Goal: Task Accomplishment & Management: Manage account settings

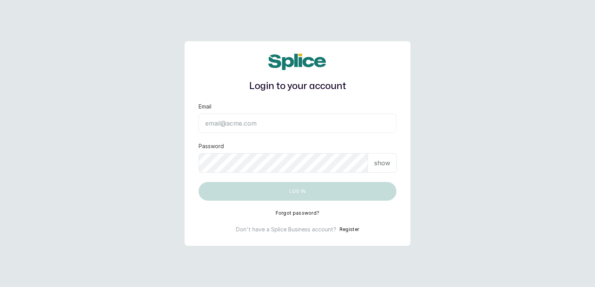
type input "[EMAIL_ADDRESS][DOMAIN_NAME]"
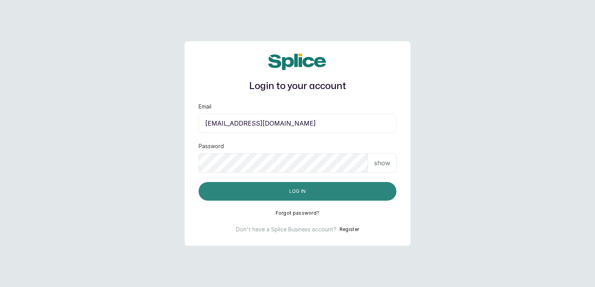
click at [349, 194] on button "Log in" at bounding box center [298, 191] width 198 height 19
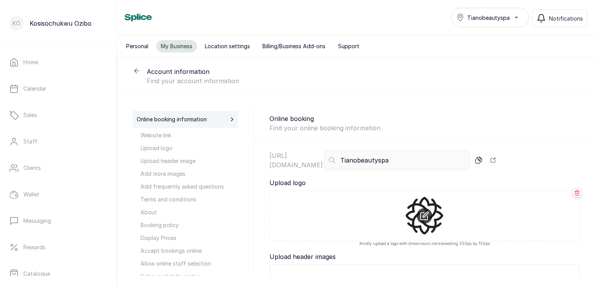
select select "fixed"
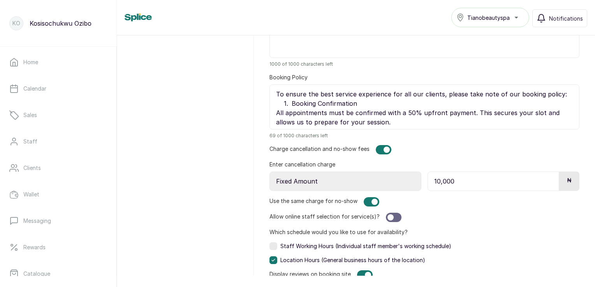
scroll to position [660, 0]
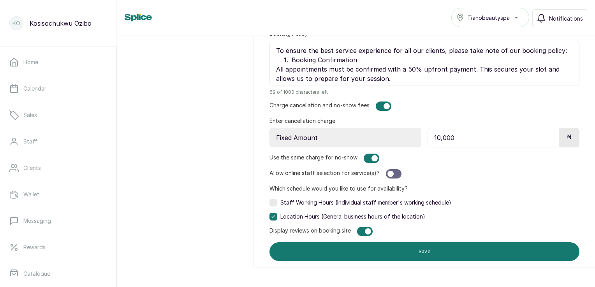
click at [390, 135] on select "Select Type Percentage Fixed Amount" at bounding box center [346, 137] width 152 height 19
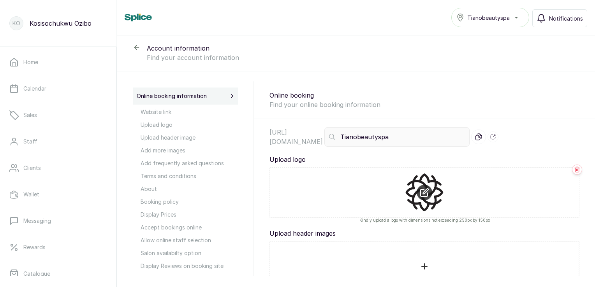
scroll to position [0, 0]
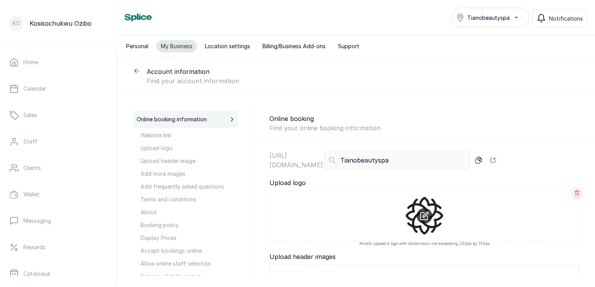
click at [152, 134] on span "Website link" at bounding box center [189, 135] width 97 height 8
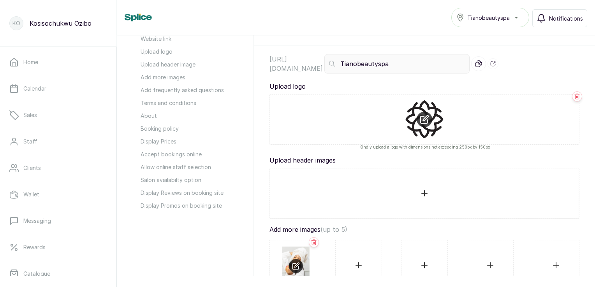
scroll to position [113, 0]
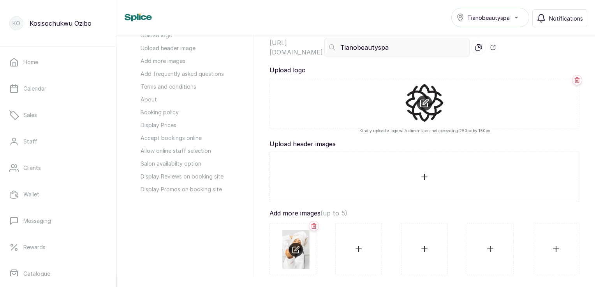
click at [494, 48] on icon at bounding box center [493, 47] width 11 height 11
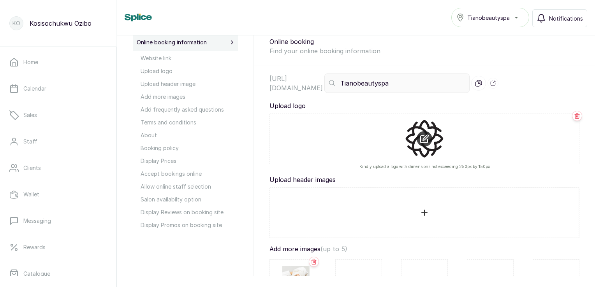
scroll to position [78, 0]
click at [184, 173] on span "Accept bookings online" at bounding box center [189, 173] width 97 height 8
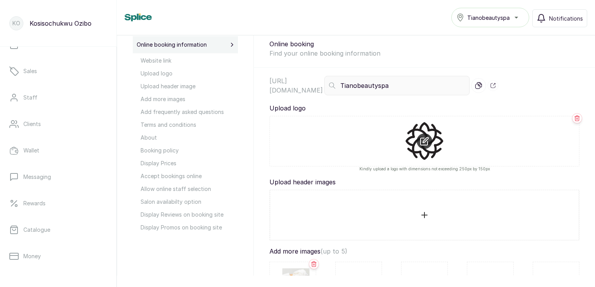
scroll to position [64, 0]
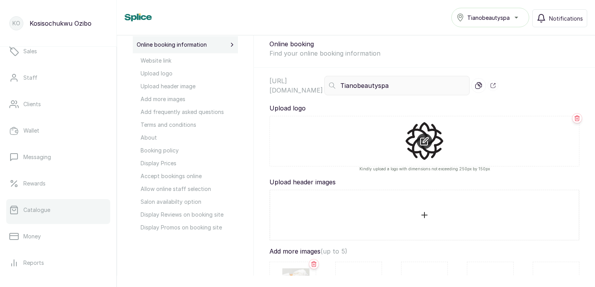
click at [39, 215] on link "Catalogue" at bounding box center [58, 210] width 104 height 22
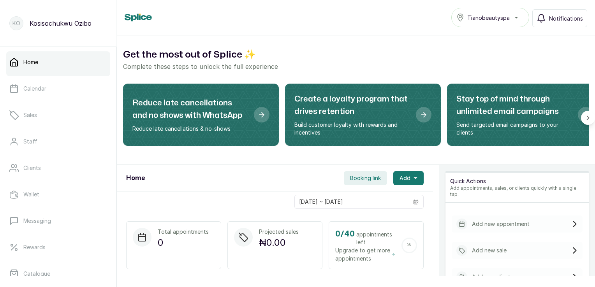
click at [515, 20] on div "Tianobeautyspa" at bounding box center [491, 17] width 68 height 9
click at [417, 26] on div "Home Tianobeautyspa Tianobeautyspa Notifications" at bounding box center [356, 17] width 463 height 19
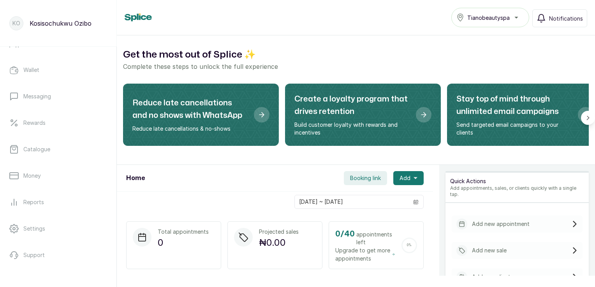
scroll to position [145, 0]
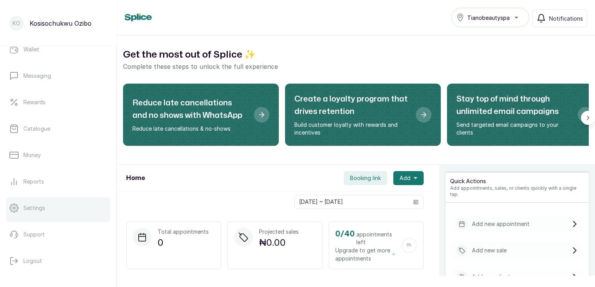
click at [33, 205] on p "Settings" at bounding box center [34, 208] width 22 height 8
